Goal: Transaction & Acquisition: Purchase product/service

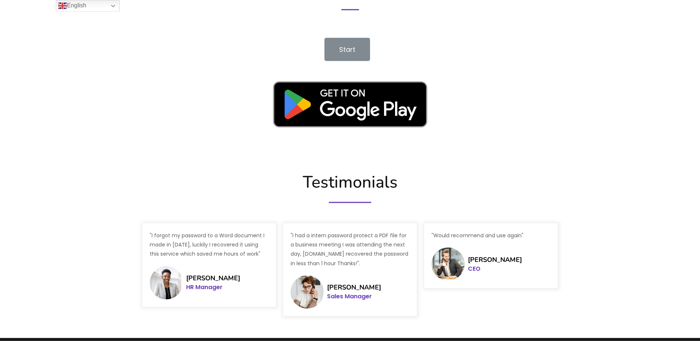
scroll to position [1051, 0]
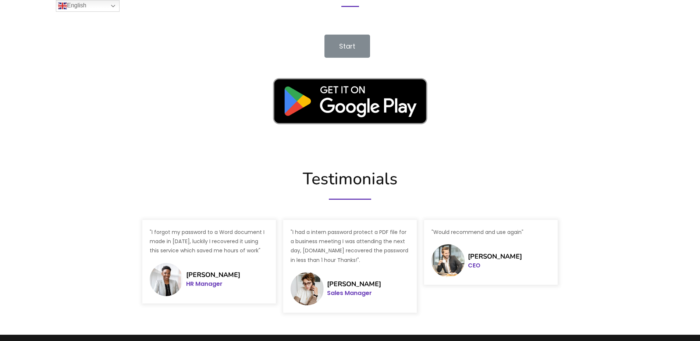
click at [357, 101] on img at bounding box center [350, 101] width 177 height 68
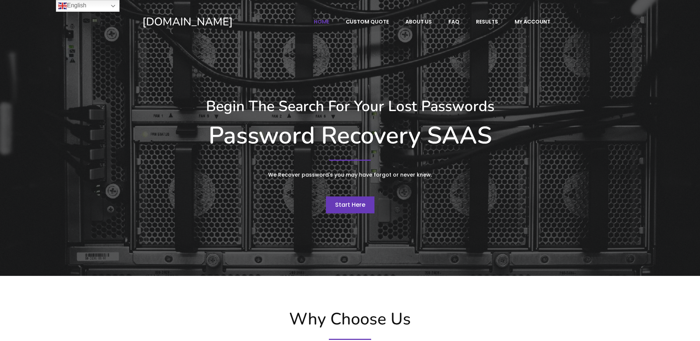
click at [358, 205] on span "Start Here" at bounding box center [350, 205] width 30 height 8
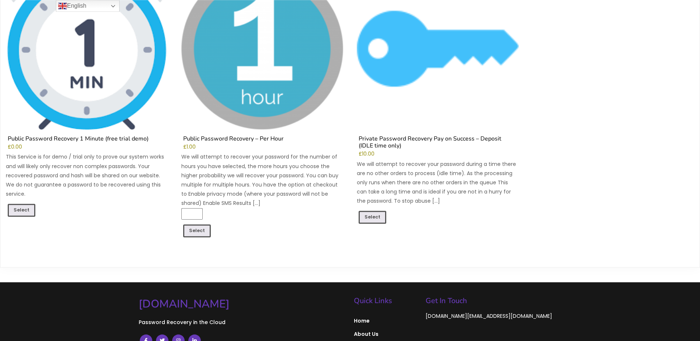
scroll to position [150, 0]
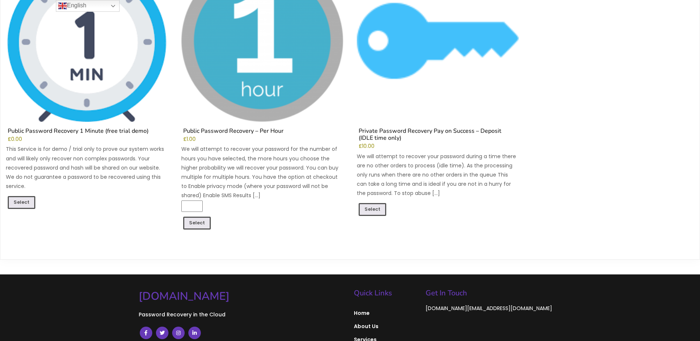
click at [200, 205] on input "*" at bounding box center [191, 206] width 21 height 11
type input "*"
click at [199, 209] on input "*" at bounding box center [191, 206] width 21 height 11
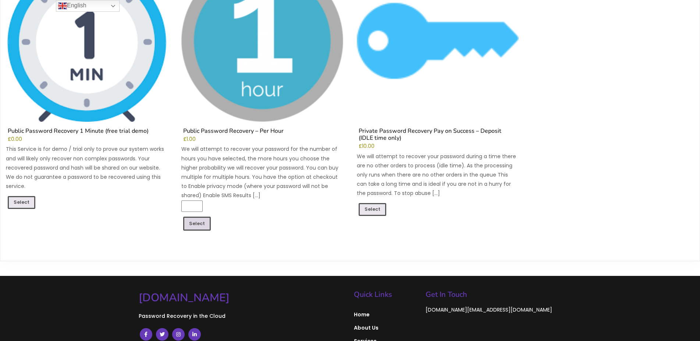
click at [197, 223] on link "Select" at bounding box center [197, 224] width 28 height 14
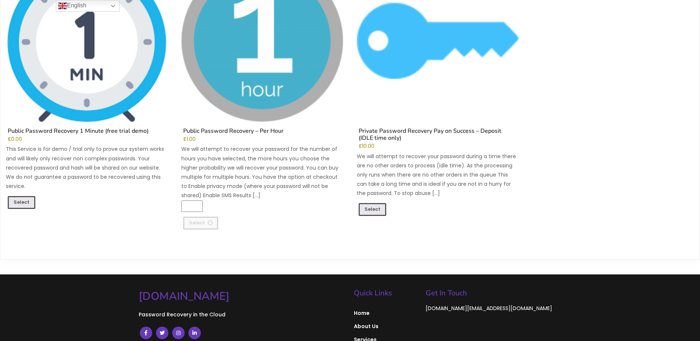
scroll to position [0, 0]
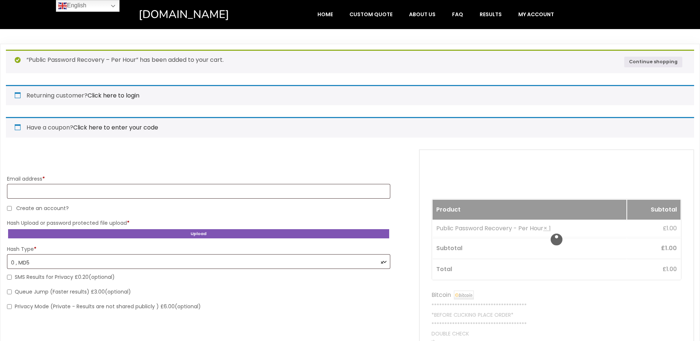
select select "*******"
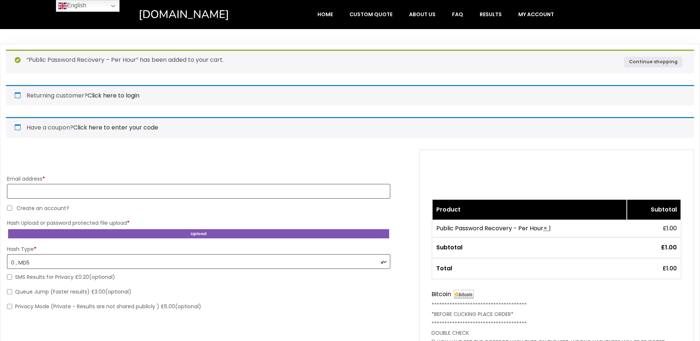
click at [370, 258] on span "× 0 , MD5" at bounding box center [198, 263] width 375 height 13
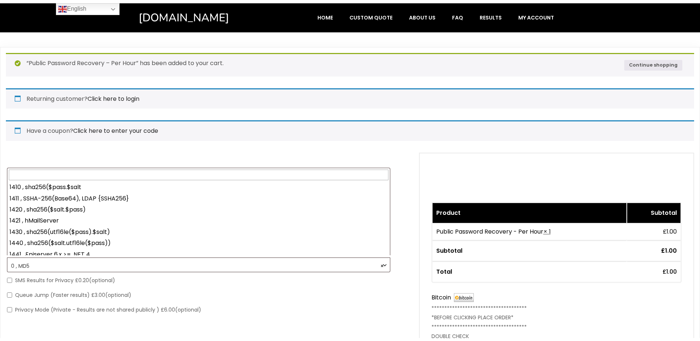
scroll to position [508, 0]
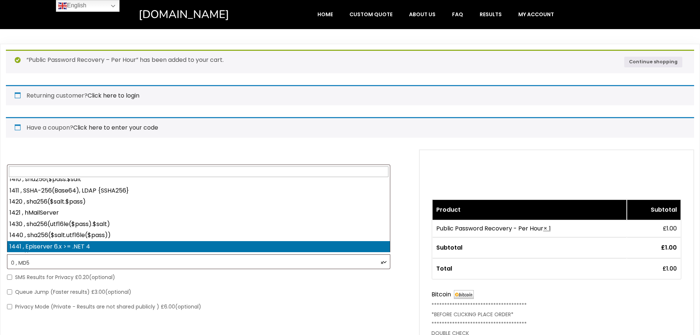
click at [299, 300] on div "**********" at bounding box center [199, 266] width 386 height 98
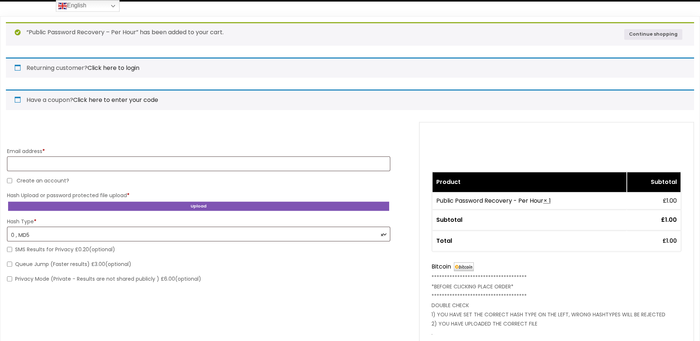
scroll to position [0, 0]
